Goal: Task Accomplishment & Management: Use online tool/utility

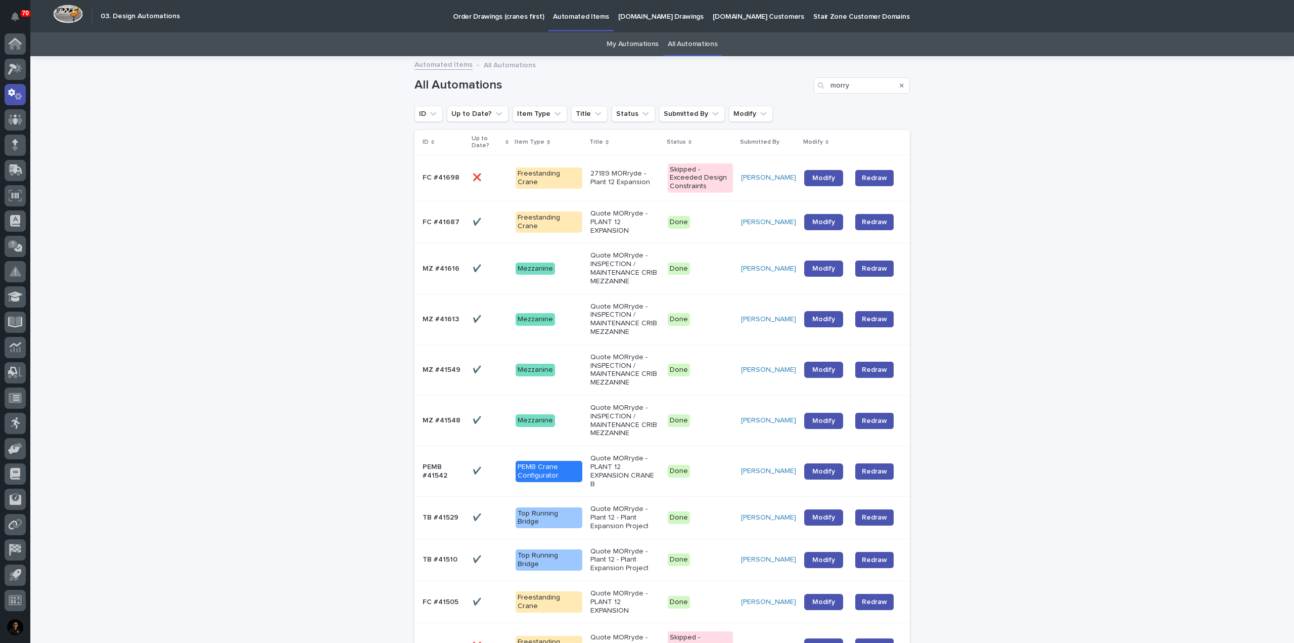
scroll to position [32, 0]
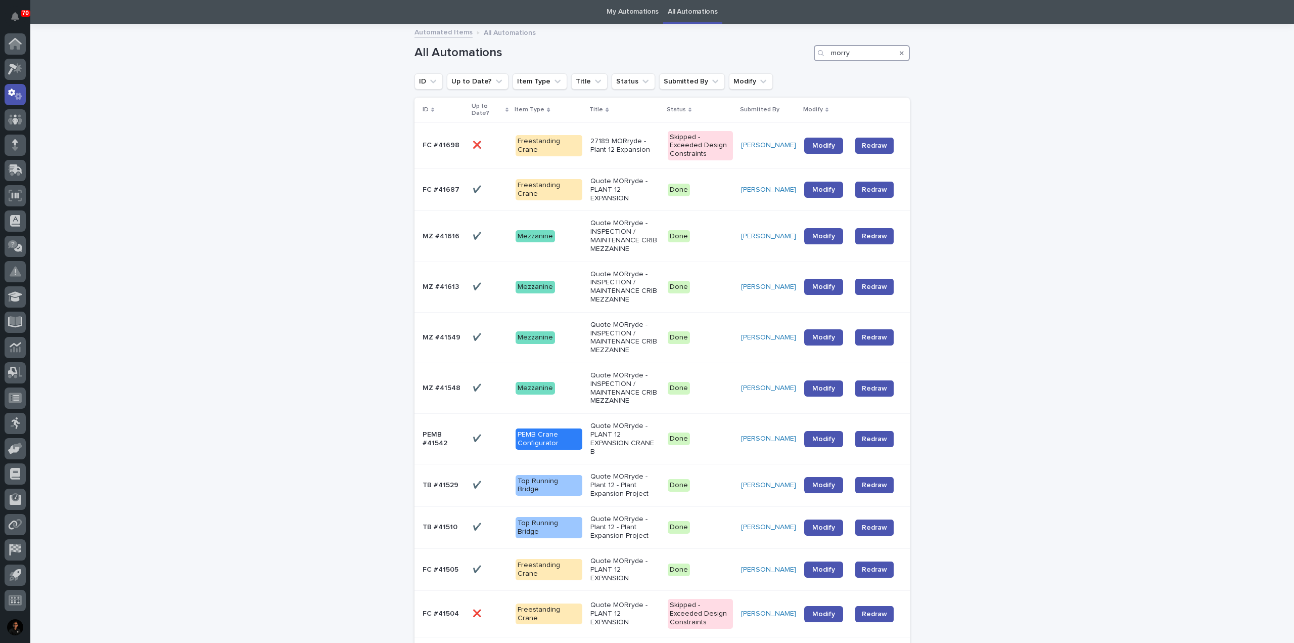
click at [793, 51] on div "All Automations morry" at bounding box center [662, 53] width 495 height 16
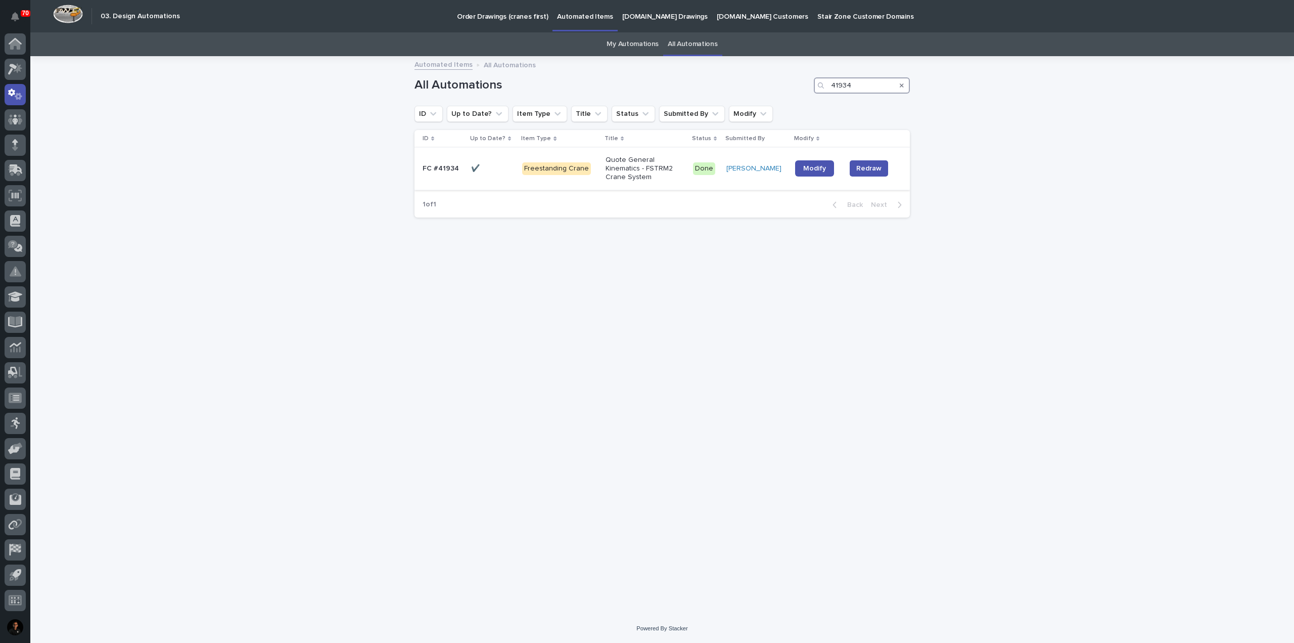
type input "41934"
click at [598, 176] on div "Freestanding Crane" at bounding box center [559, 168] width 75 height 21
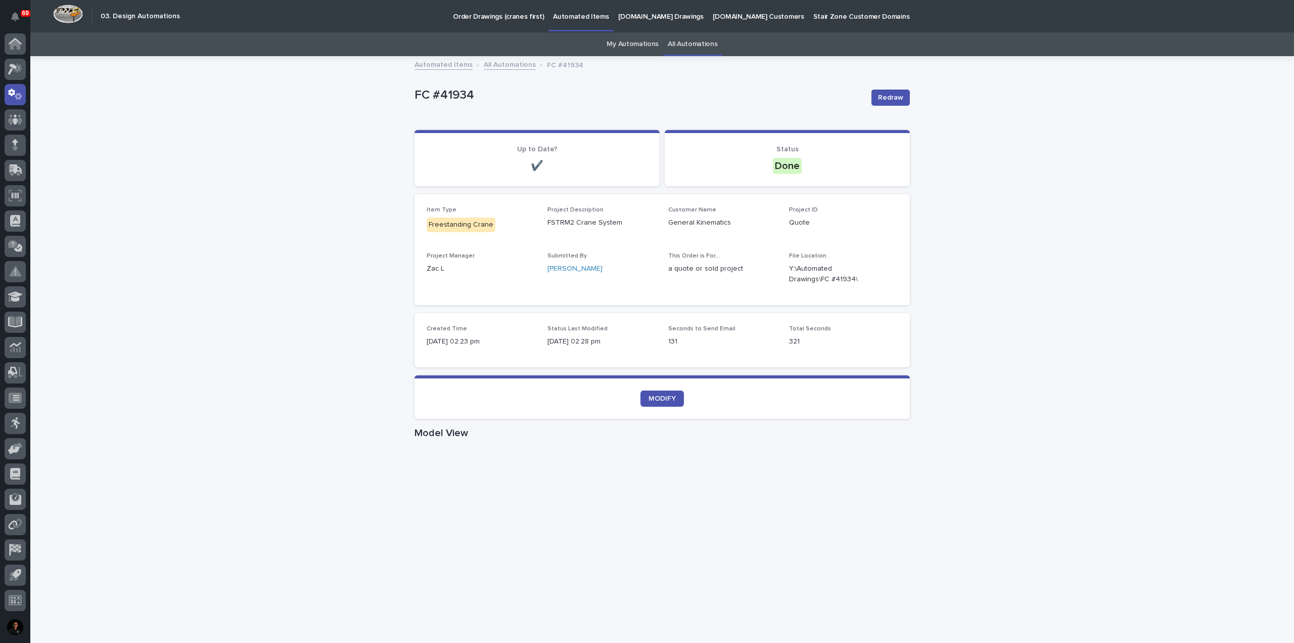
click at [440, 101] on p "FC #41934" at bounding box center [639, 95] width 449 height 15
drag, startPoint x: 427, startPoint y: 97, endPoint x: 516, endPoint y: 101, distance: 89.0
click at [516, 101] on p "FC #41934" at bounding box center [639, 95] width 449 height 15
click at [438, 109] on div "FC #41934 Redraw" at bounding box center [662, 97] width 495 height 40
drag, startPoint x: 383, startPoint y: 89, endPoint x: 580, endPoint y: 101, distance: 197.5
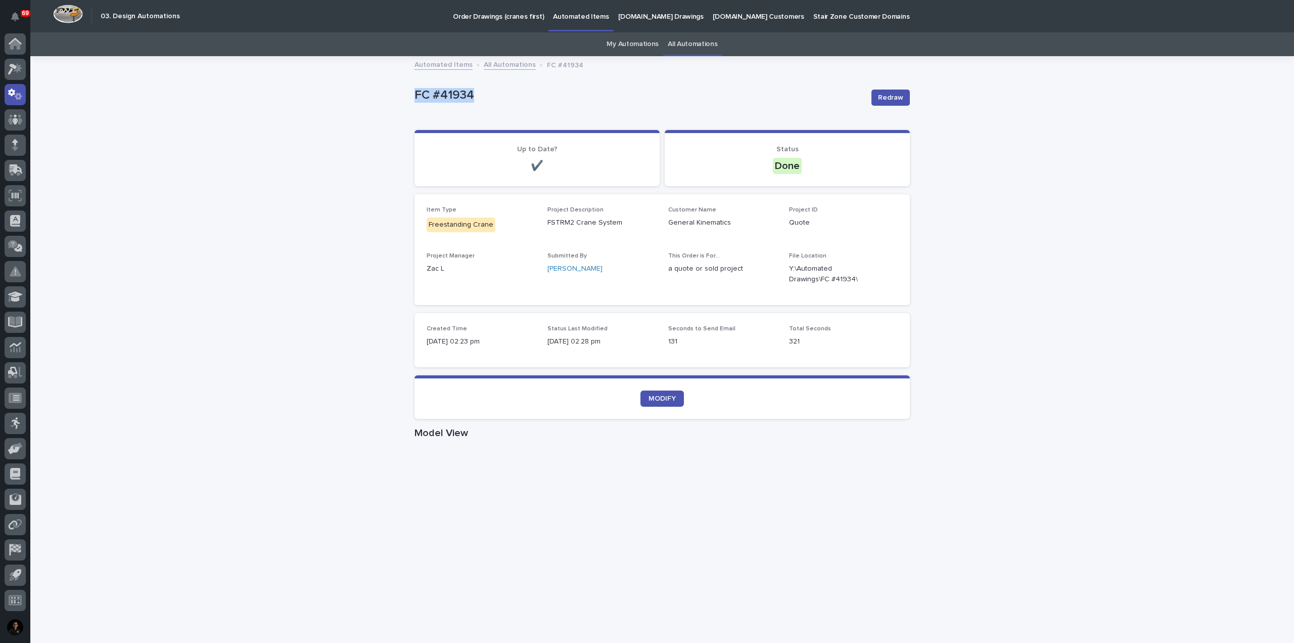
click at [580, 101] on div "Loading... Saving… Loading... Saving… FC #41934 Redraw FC #41934 Redraw Sorry, …" at bounding box center [662, 585] width 1264 height 1057
click at [580, 102] on p "FC #41934" at bounding box center [639, 95] width 449 height 15
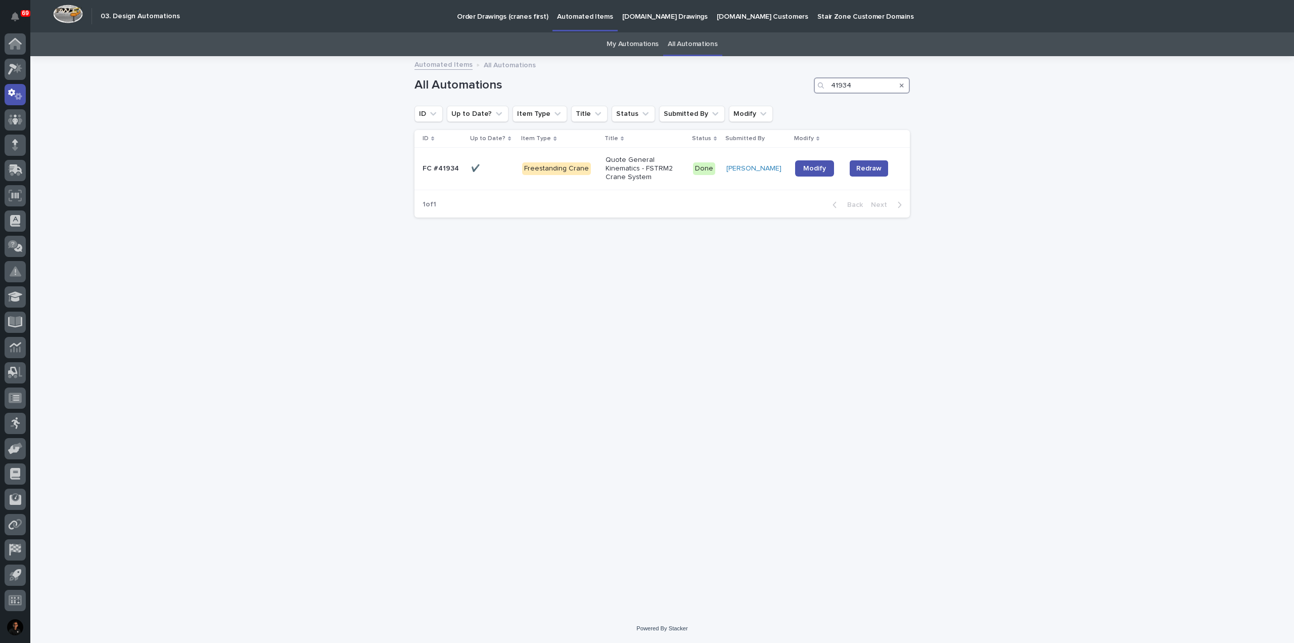
click at [861, 85] on input "41934" at bounding box center [862, 85] width 96 height 16
type input "41052"
click at [507, 181] on td "✔️ ✔️" at bounding box center [492, 169] width 51 height 42
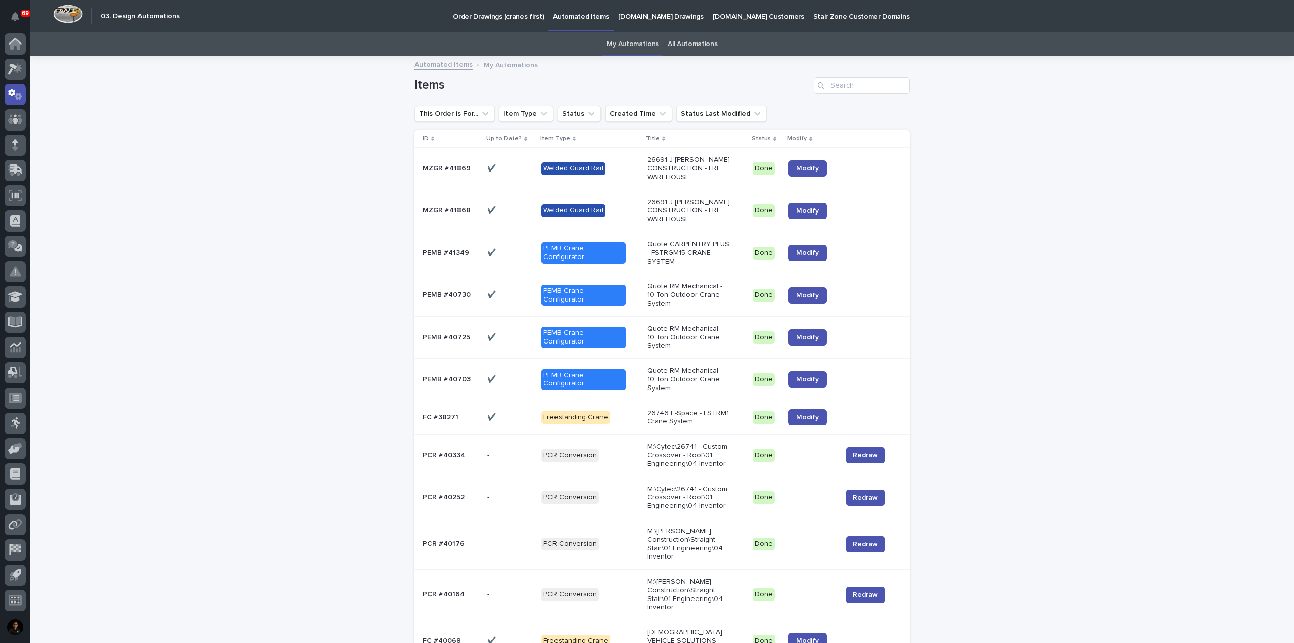
click at [633, 44] on link "My Automations" at bounding box center [633, 44] width 52 height 24
click at [668, 168] on p "26691 J [PERSON_NAME] CONSTRUCTION - LRI WAREHOUSE" at bounding box center [689, 168] width 84 height 25
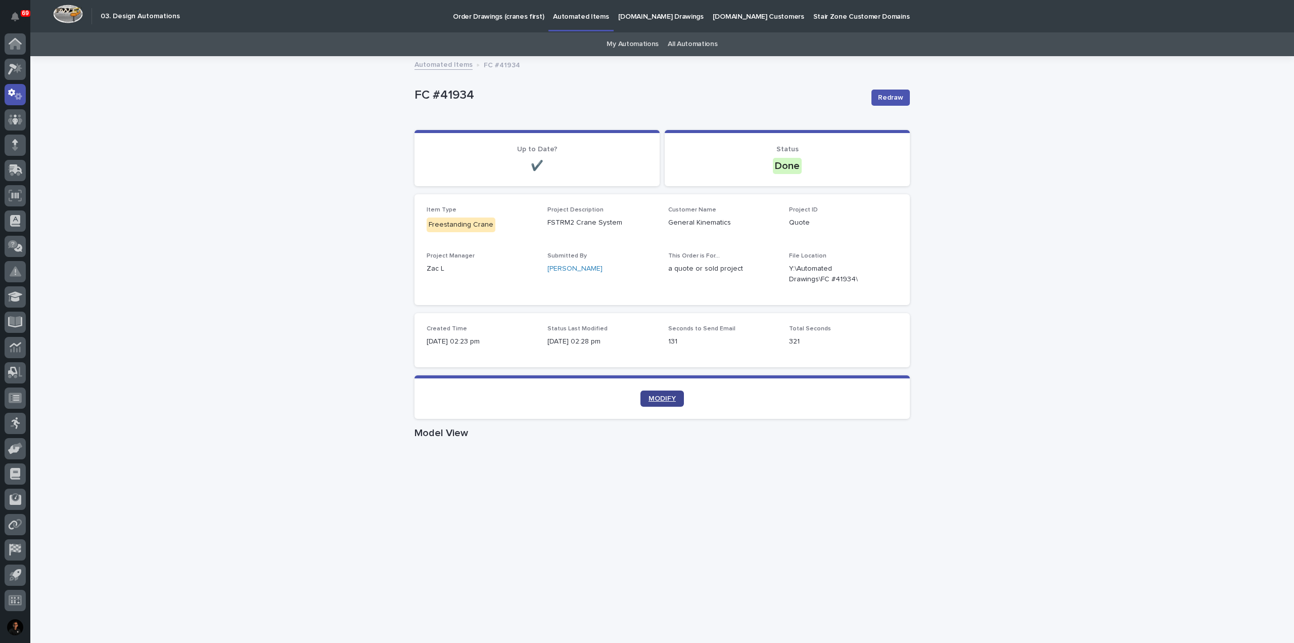
click at [660, 394] on link "MODIFY" at bounding box center [662, 398] width 43 height 16
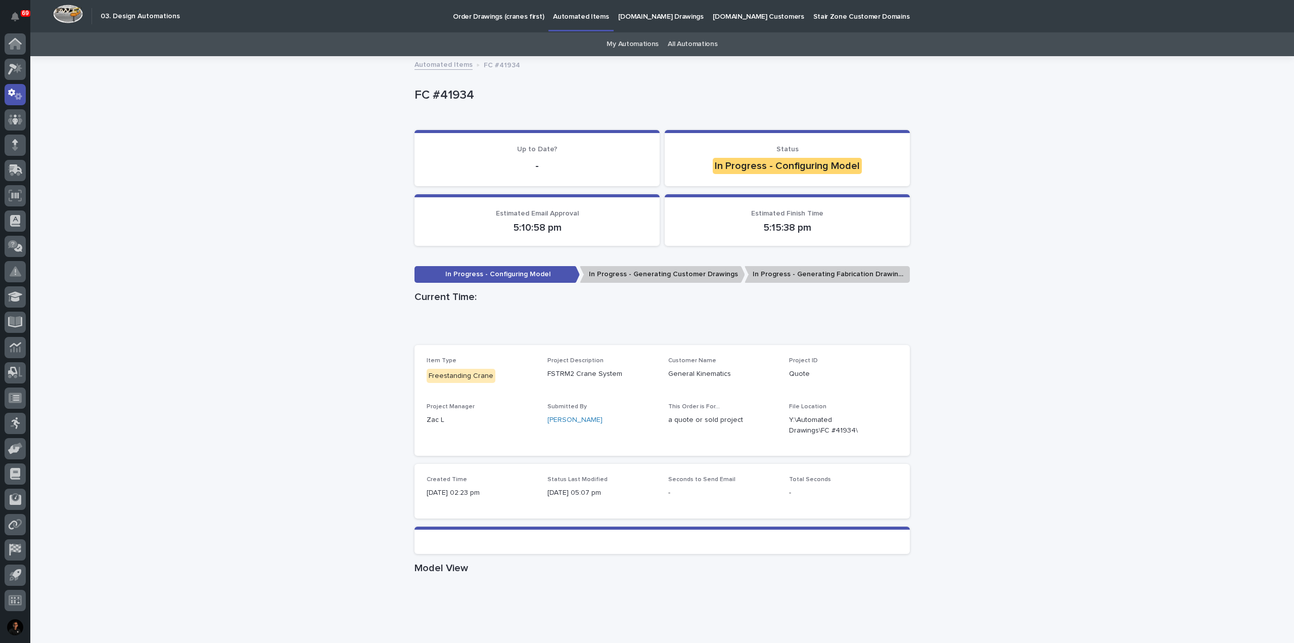
click at [182, 382] on div "Loading... Saving… Loading... Saving… FC #41934 FC #41934 Sorry, there was an e…" at bounding box center [662, 569] width 1264 height 1024
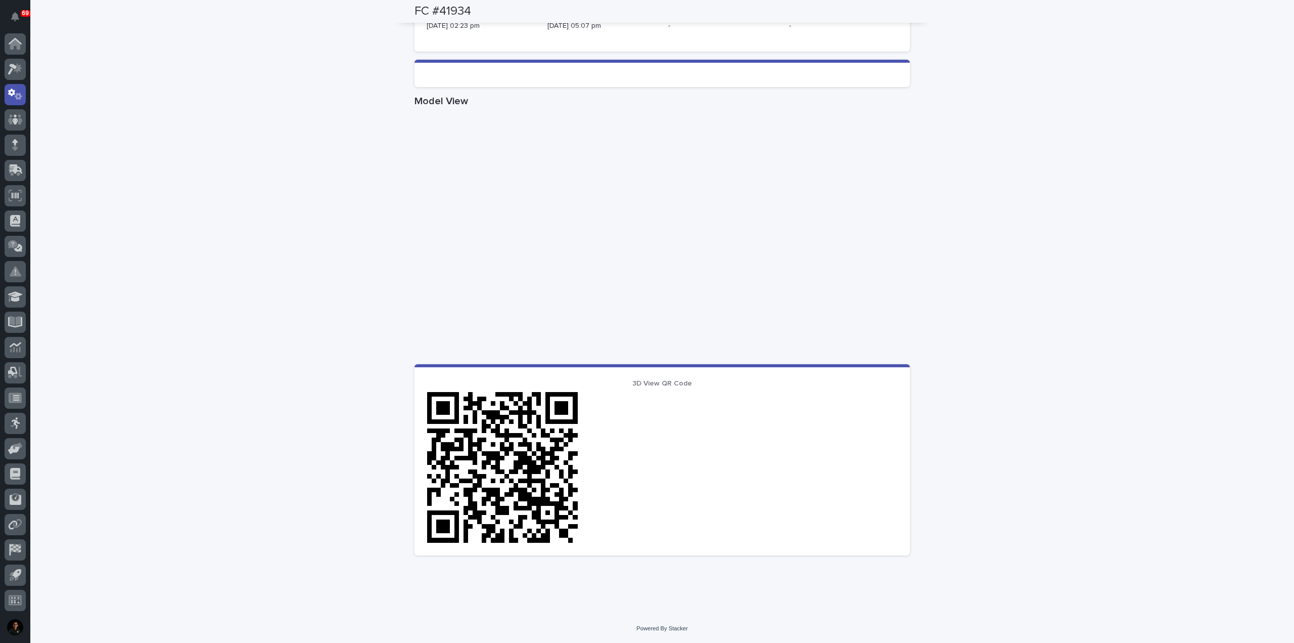
scroll to position [416, 0]
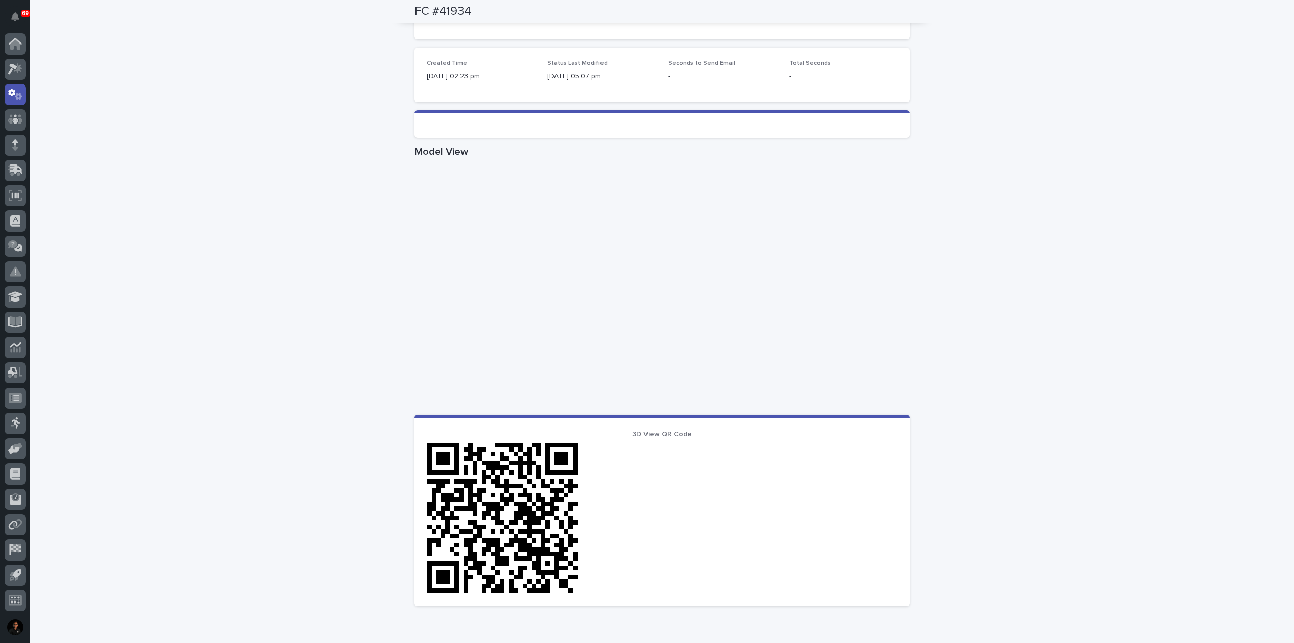
click at [1116, 326] on div "Loading... Saving… Loading... Saving… FC #41934 FC #41934 Sorry, there was an e…" at bounding box center [662, 153] width 1264 height 1024
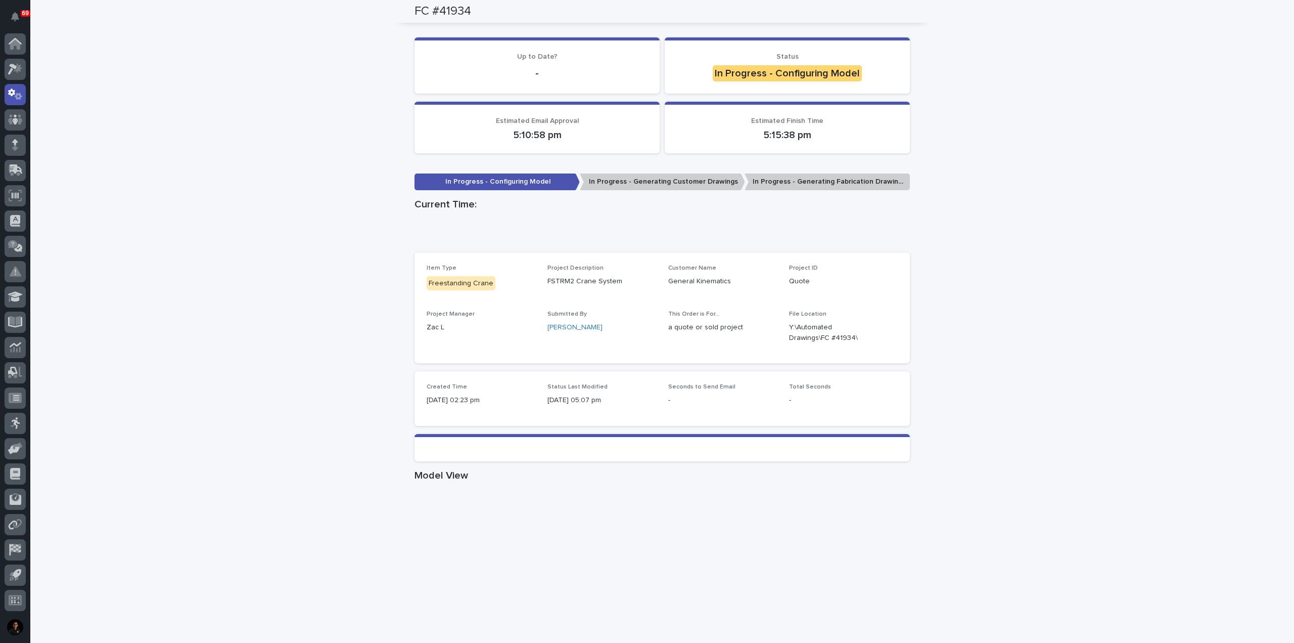
scroll to position [0, 0]
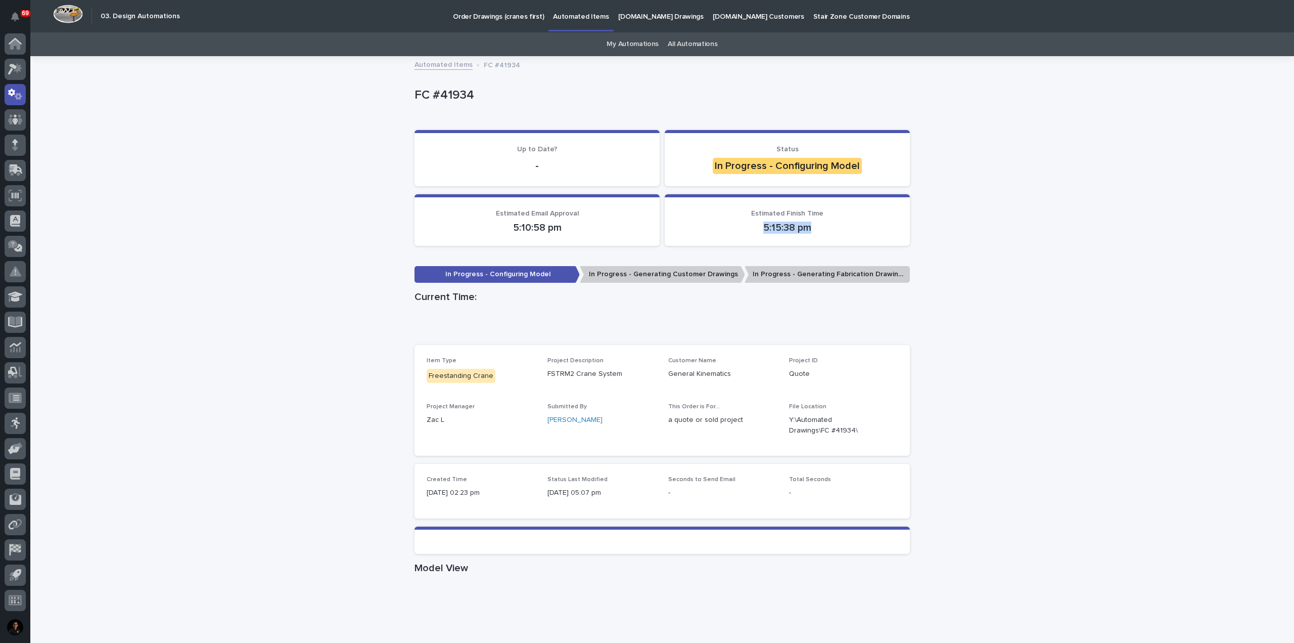
drag, startPoint x: 755, startPoint y: 226, endPoint x: 843, endPoint y: 228, distance: 87.5
click at [843, 228] on p "5:15:38 pm" at bounding box center [787, 227] width 221 height 12
click at [780, 228] on p "5:15:38 pm" at bounding box center [787, 227] width 221 height 12
click at [1045, 257] on div "Loading... Saving… Loading... Saving… FC #41934 FC #41934 Sorry, there was an e…" at bounding box center [662, 569] width 1264 height 1024
